Goal: Transaction & Acquisition: Obtain resource

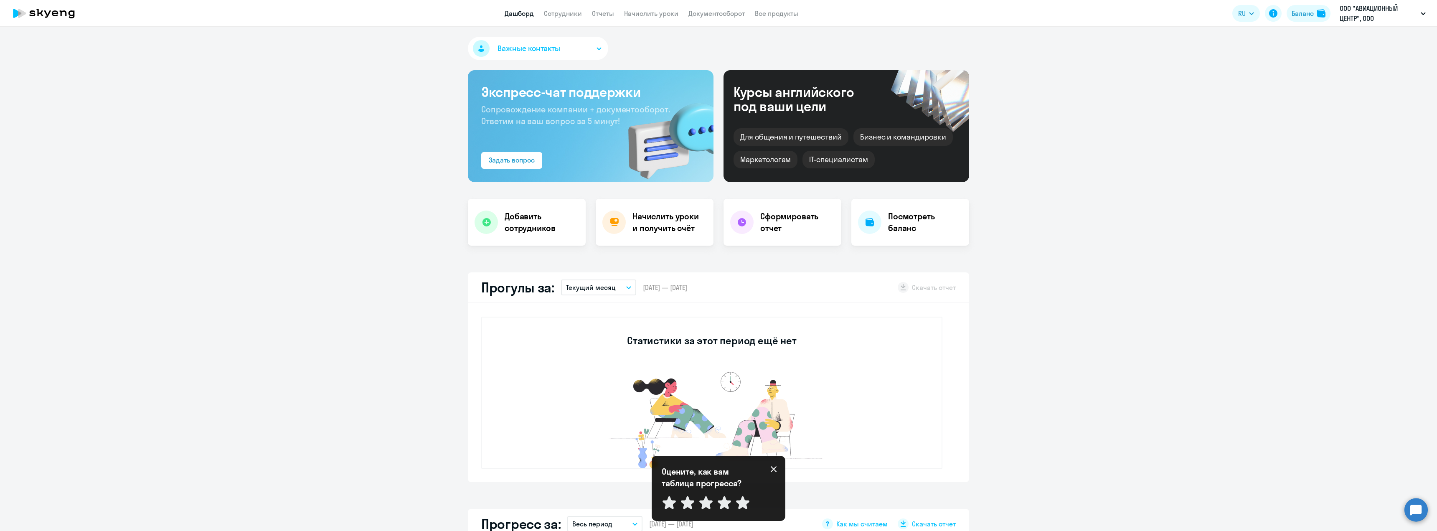
select select "30"
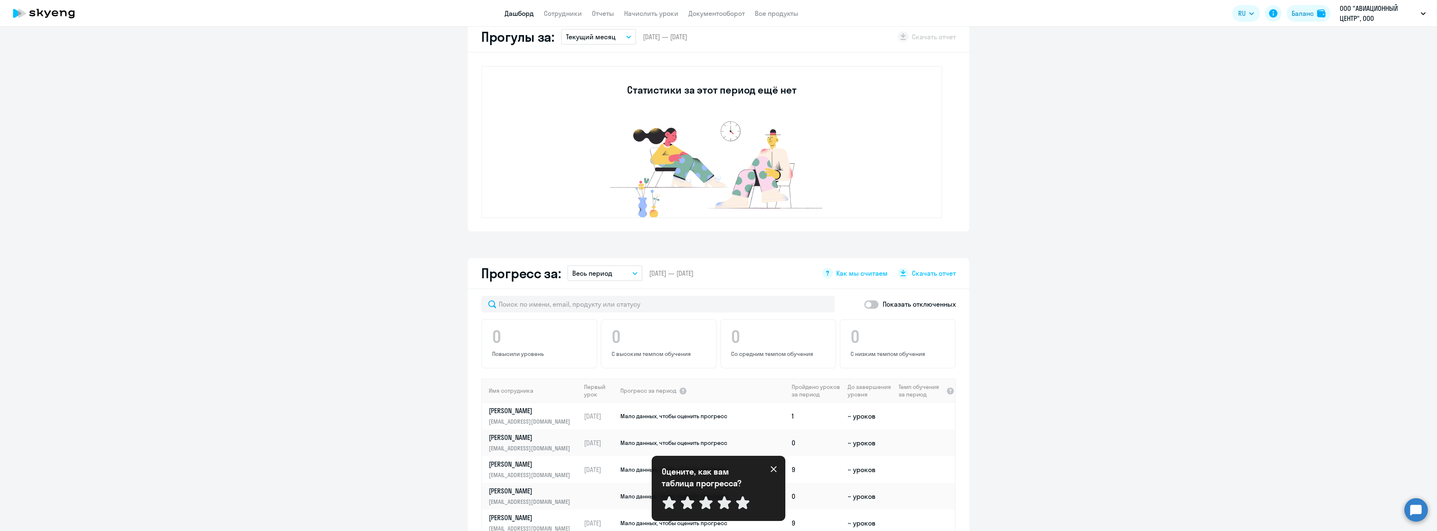
click at [921, 274] on span "Скачать отчет" at bounding box center [934, 273] width 44 height 9
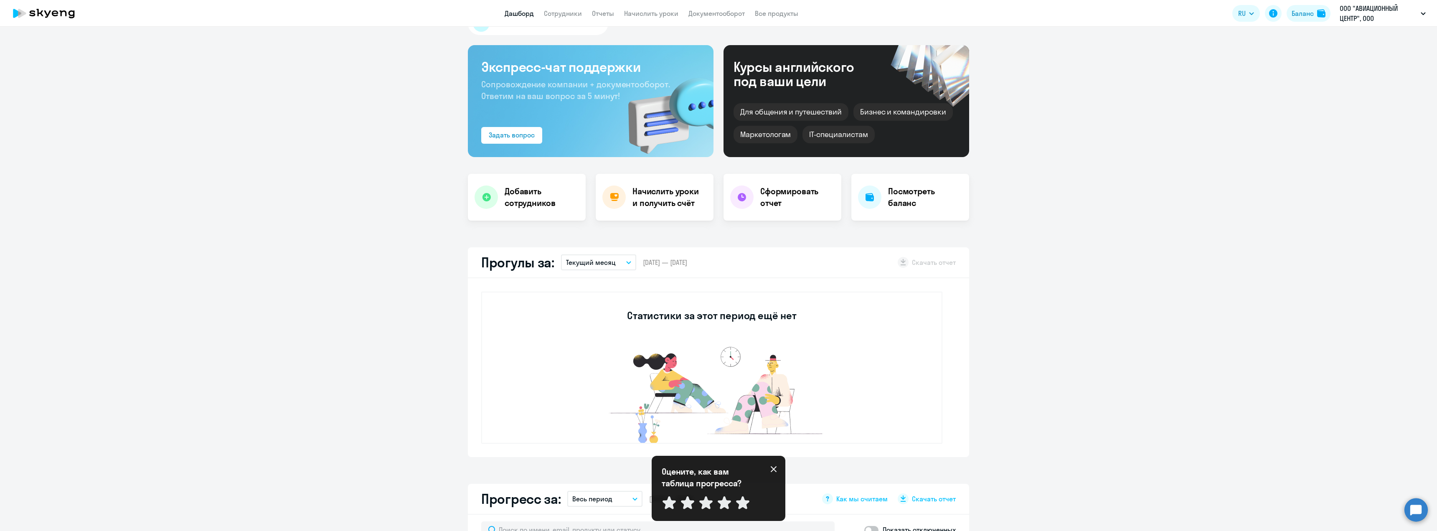
scroll to position [0, 0]
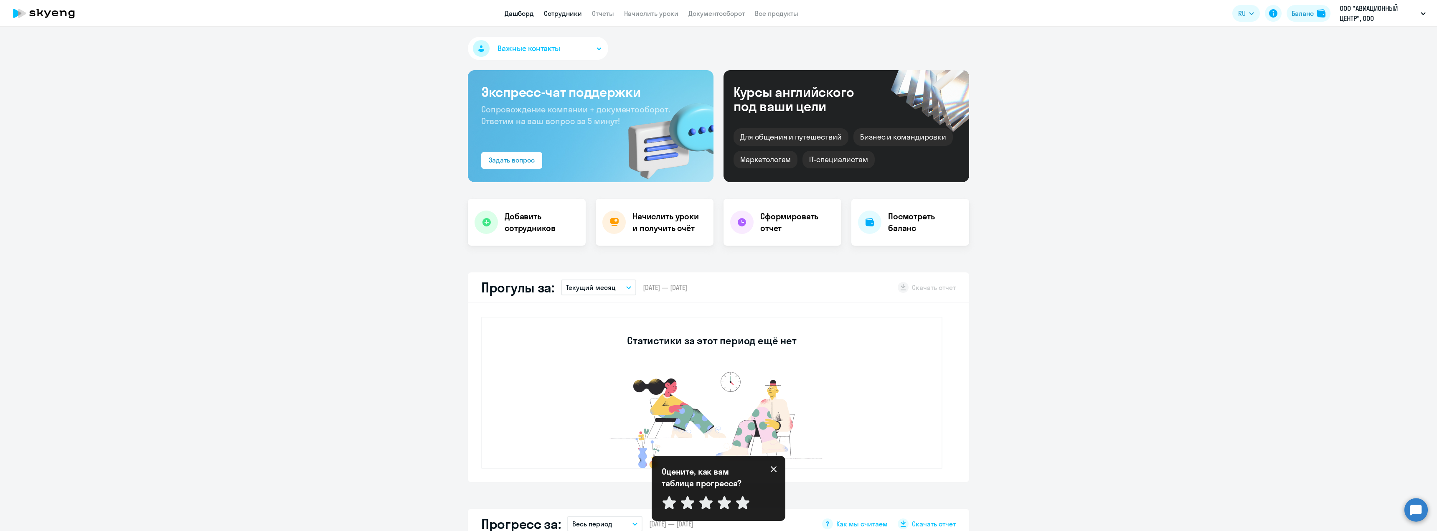
click at [557, 10] on link "Сотрудники" at bounding box center [563, 13] width 38 height 8
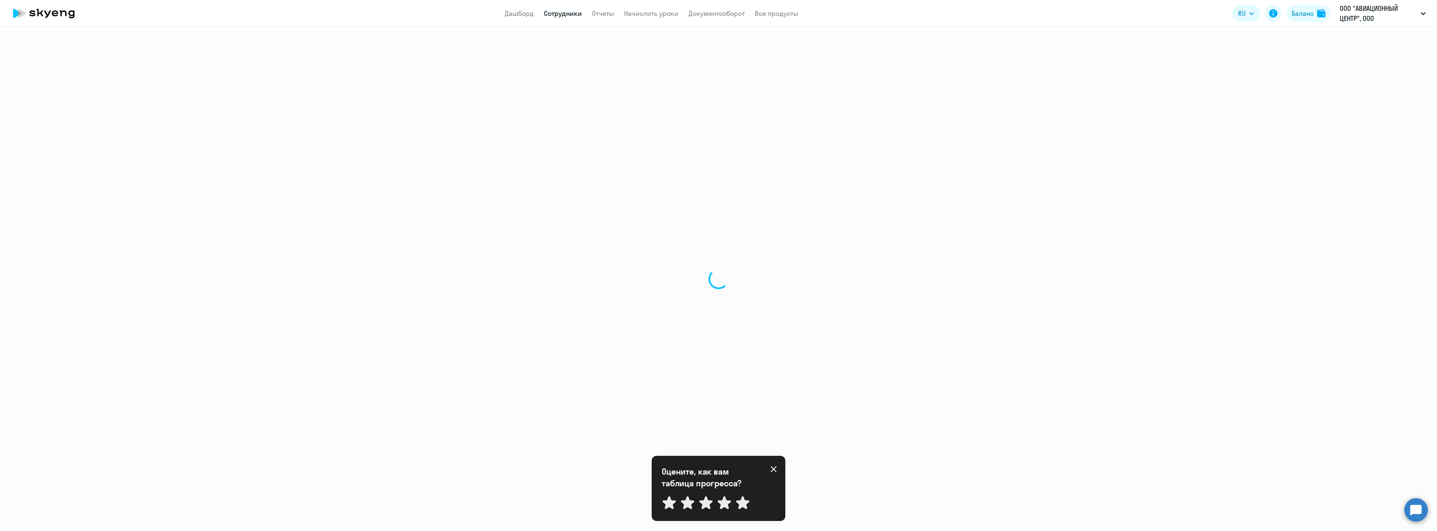
select select "30"
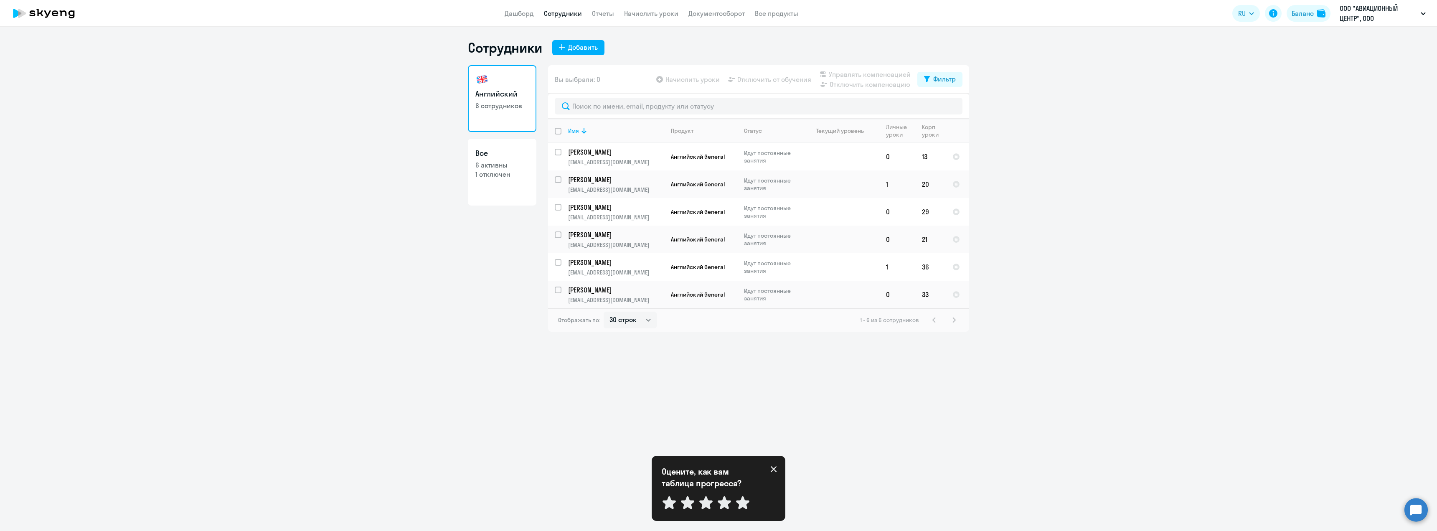
click at [557, 131] on input "deselect all" at bounding box center [563, 136] width 17 height 17
checkbox input "true"
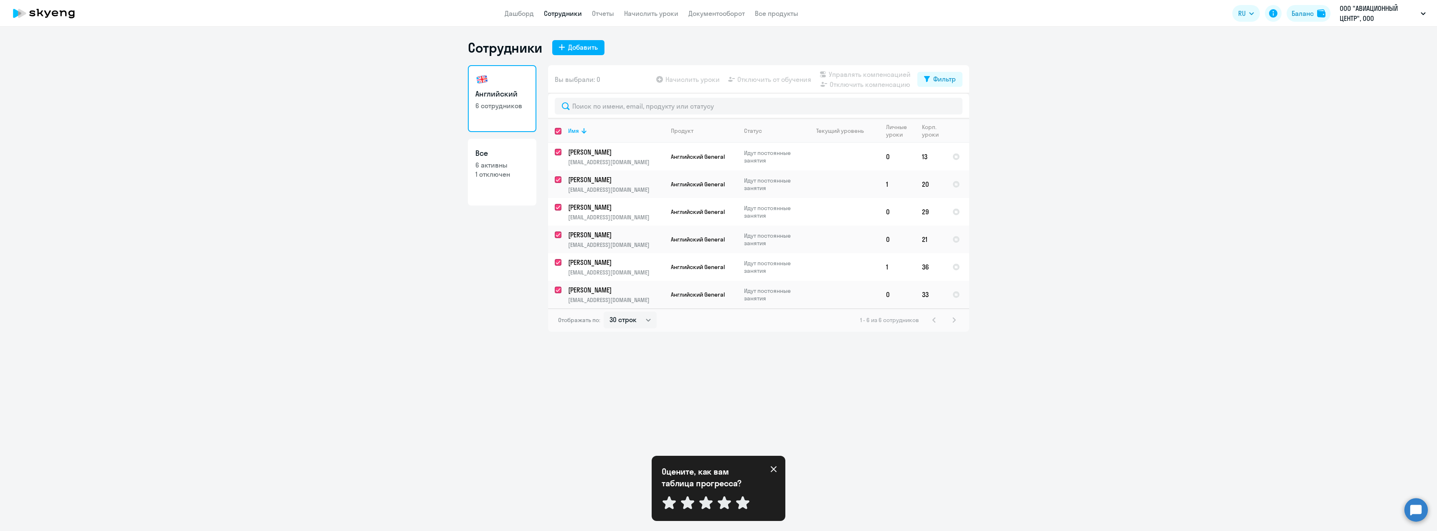
checkbox input "true"
click at [601, 14] on link "Отчеты" at bounding box center [603, 13] width 22 height 8
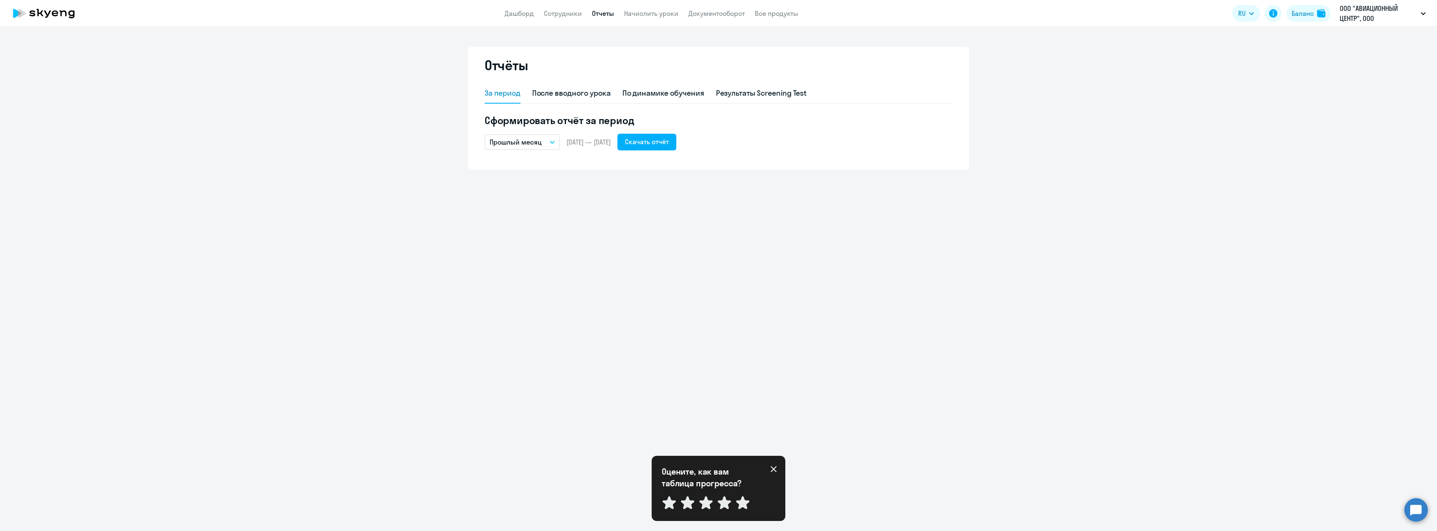
click at [546, 141] on button "Прошлый месяц" at bounding box center [522, 142] width 75 height 16
click at [545, 170] on li "Текущий месяц" at bounding box center [529, 165] width 88 height 21
click at [669, 143] on div "Скачать отчёт" at bounding box center [647, 142] width 44 height 10
click at [1359, 8] on p "ООО "АВИАЦИОННЫЙ ЦЕНТР", ООО "АВИАЦИОННЫЙ ЦЕНТР"" at bounding box center [1379, 13] width 78 height 20
click at [1359, 9] on p "ООО "АВИАЦИОННЫЙ ЦЕНТР", ООО "АВИАЦИОННЫЙ ЦЕНТР"" at bounding box center [1379, 13] width 78 height 20
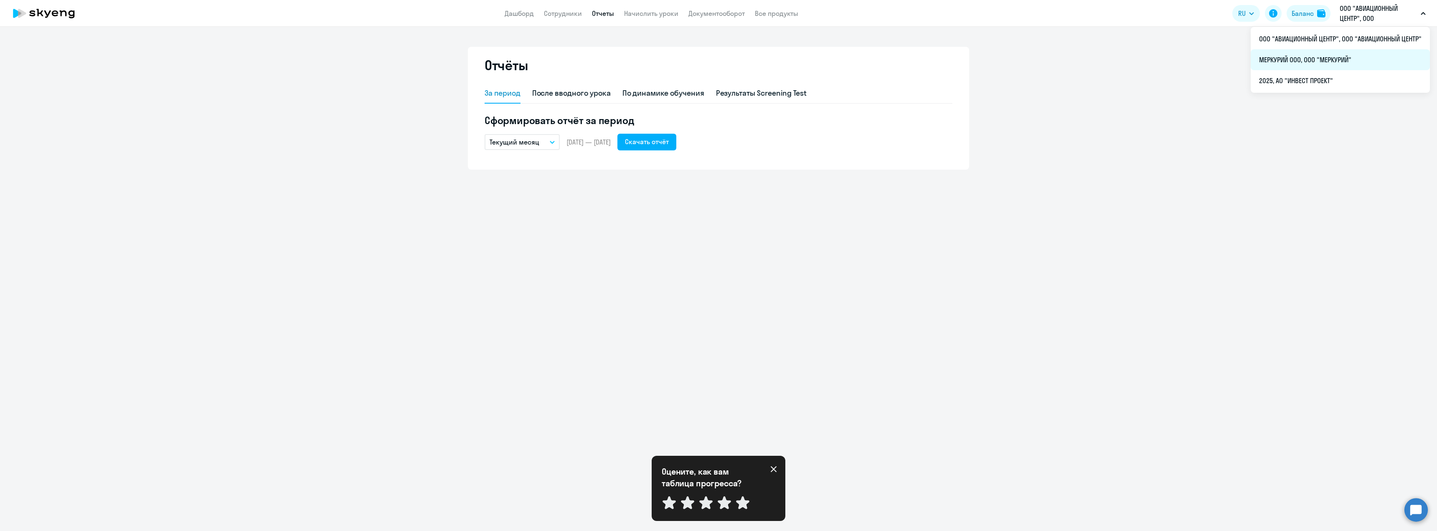
click at [1326, 58] on li "МЕРКУРИЙ ООО, ООО "МЕРКУРИЙ"" at bounding box center [1340, 59] width 179 height 21
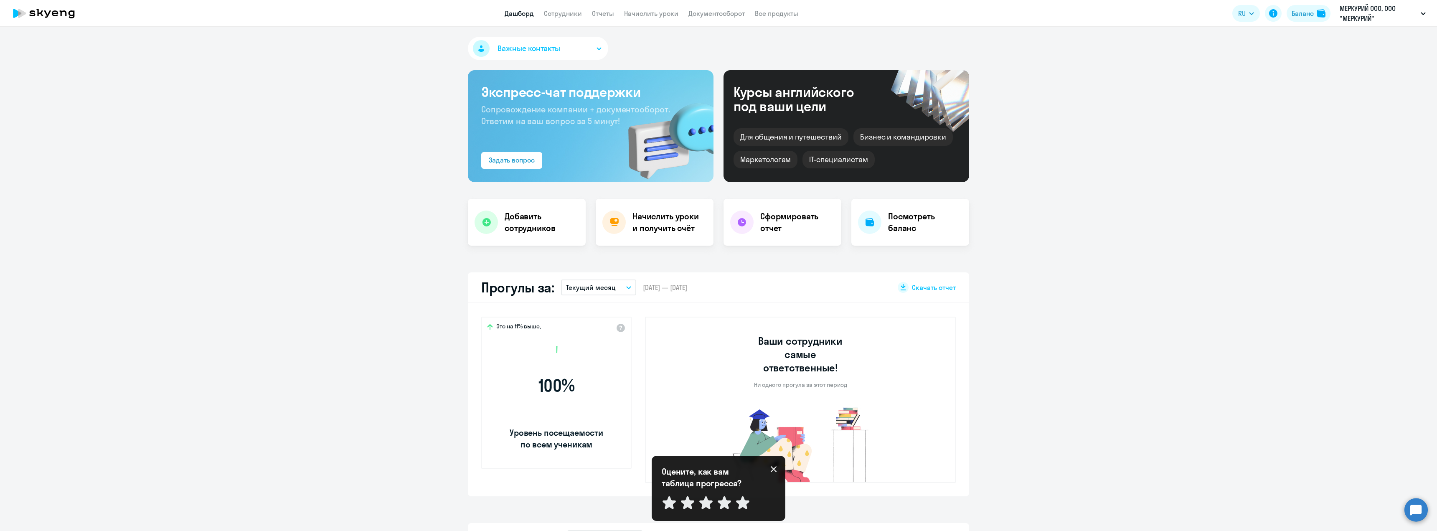
select select "30"
click at [1302, 17] on div "Баланс" at bounding box center [1302, 13] width 22 height 10
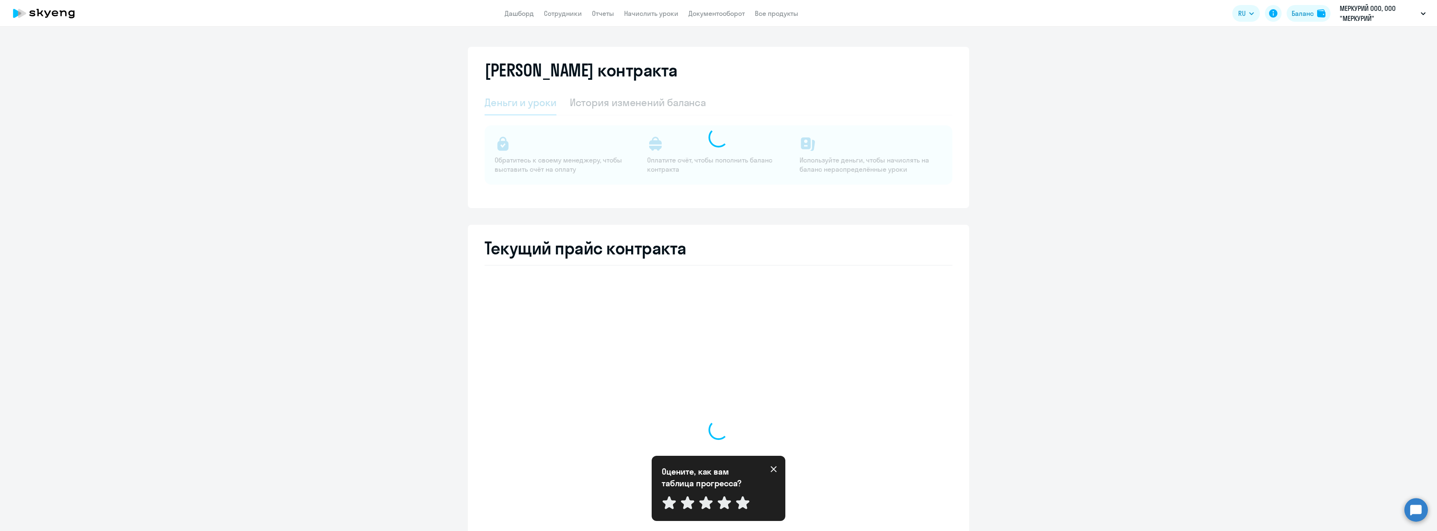
select select "english_adult_not_native_speaker"
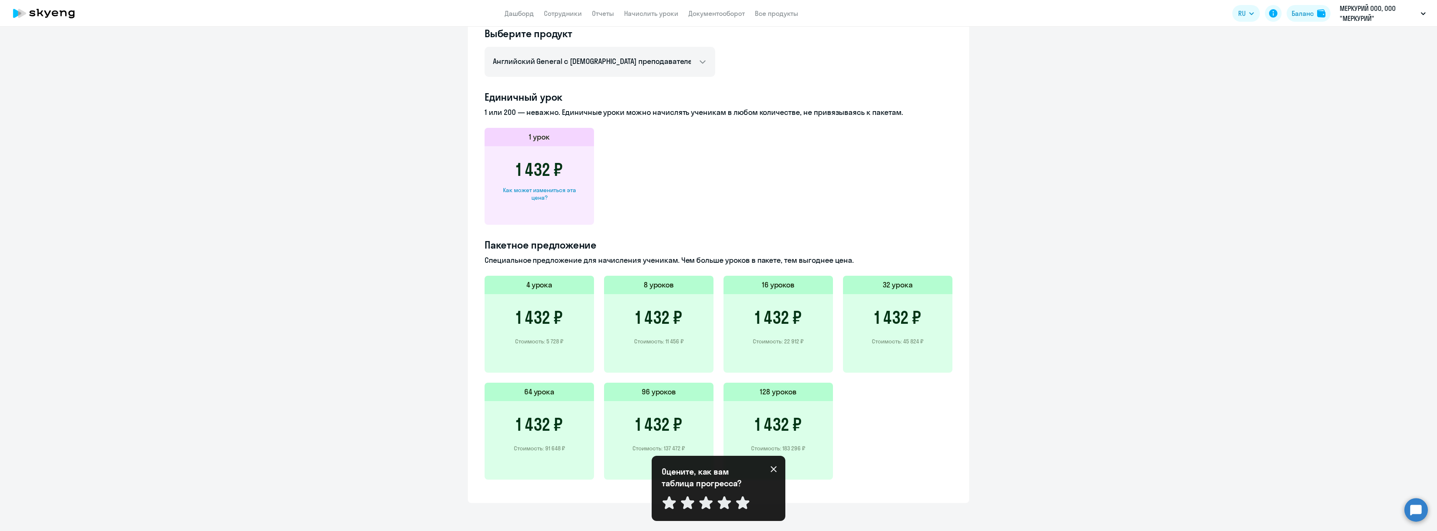
scroll to position [369, 0]
drag, startPoint x: 900, startPoint y: 340, endPoint x: 925, endPoint y: 341, distance: 25.1
click at [925, 341] on div "1 432 ₽ Стоимость: 45 824 ₽" at bounding box center [897, 333] width 109 height 79
copy p "45 824 ₽"
